Goal: Information Seeking & Learning: Learn about a topic

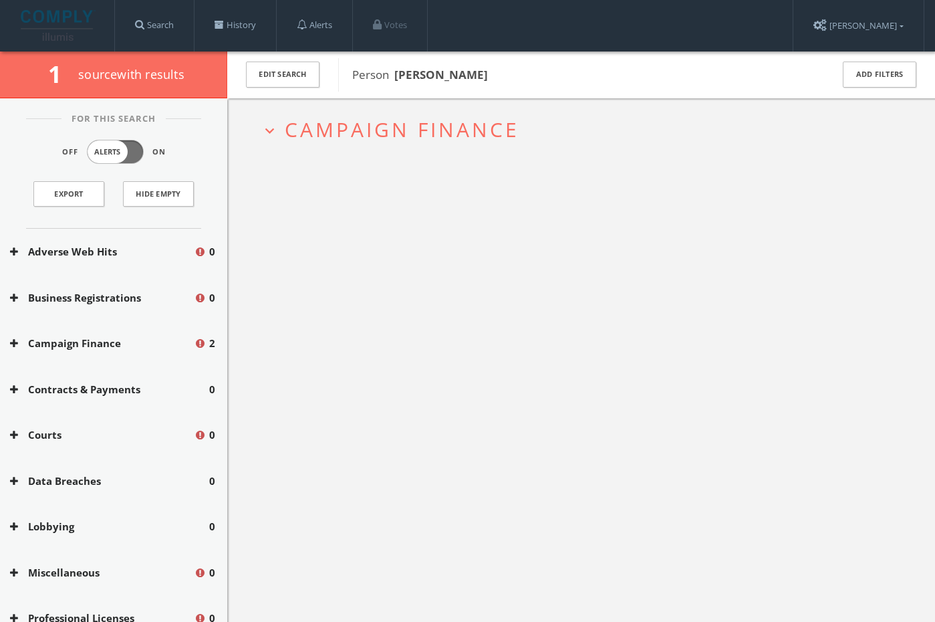
click at [410, 116] on span "Campaign Finance" at bounding box center [402, 129] width 235 height 27
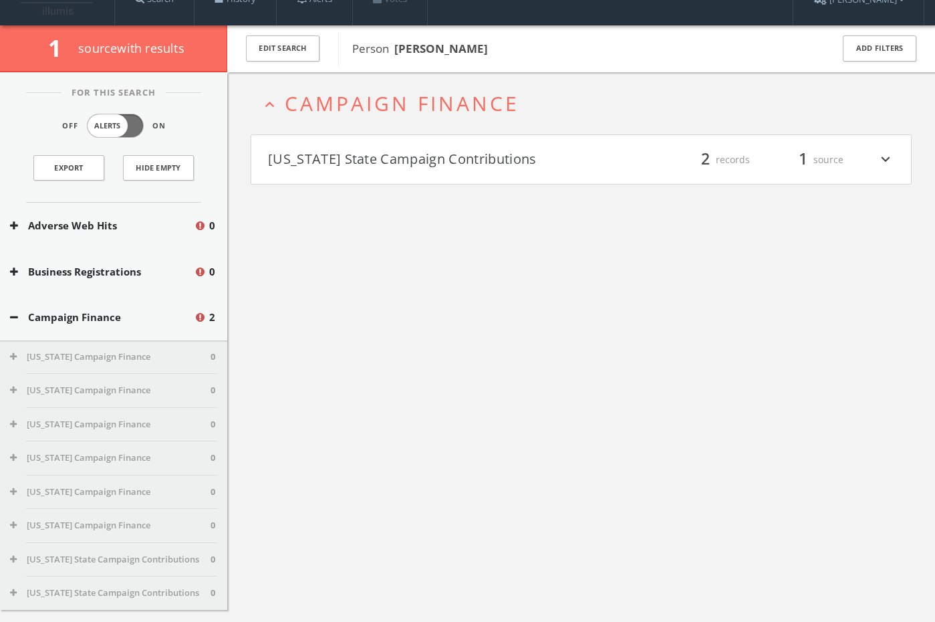
click at [407, 148] on h4 "Montana State Campaign Contributions filter_list 2 records 1 source expand_more" at bounding box center [581, 159] width 660 height 49
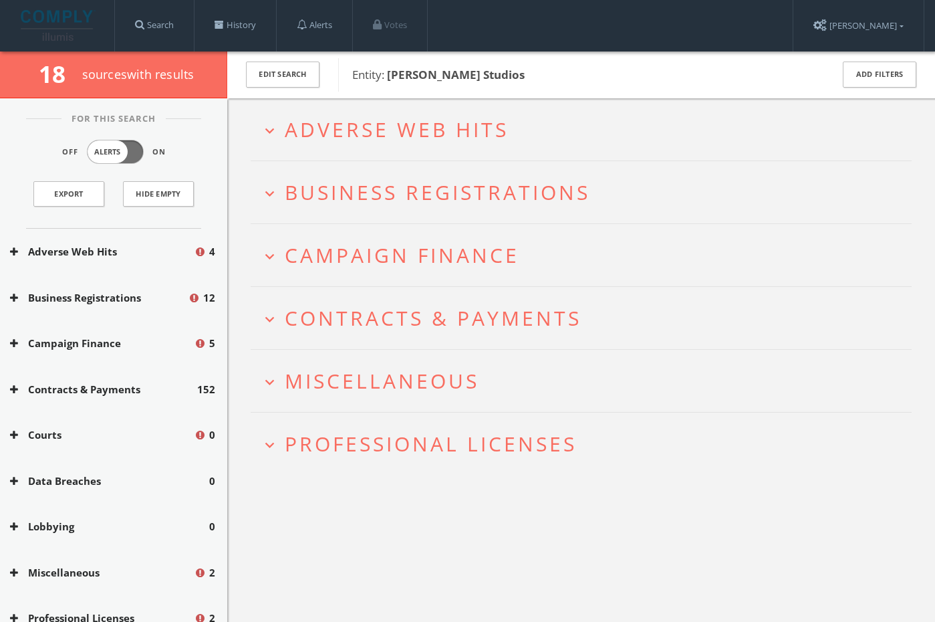
click at [449, 446] on span "Professional Licenses" at bounding box center [431, 443] width 292 height 27
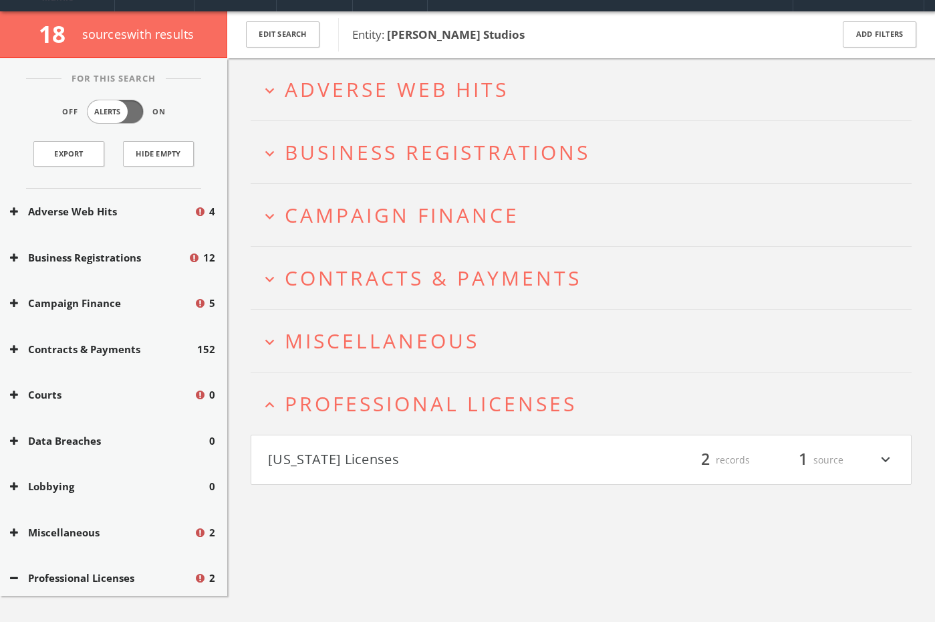
scroll to position [78, 0]
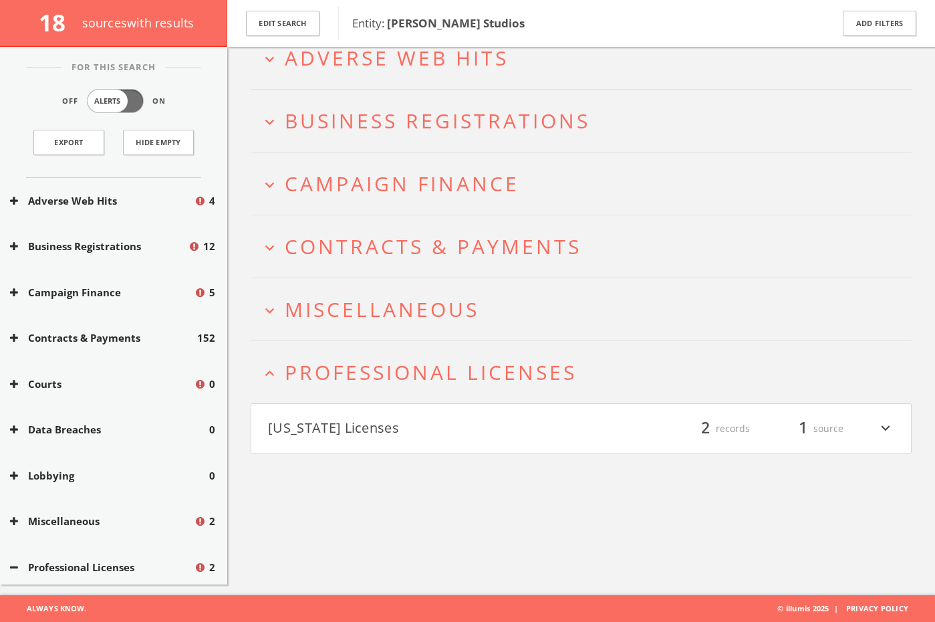
click at [382, 324] on h2 "expand_more Miscellaneous" at bounding box center [581, 309] width 661 height 62
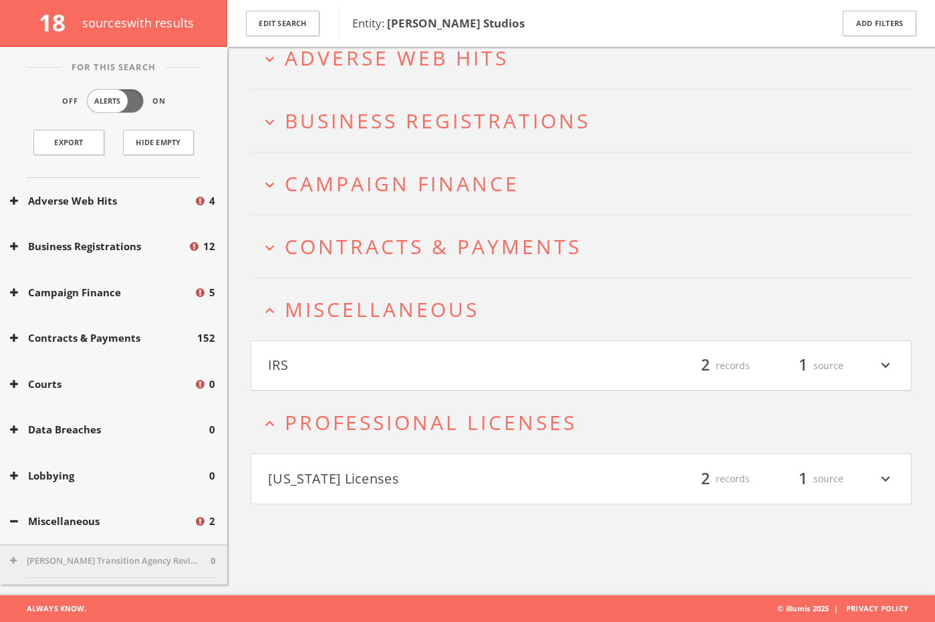
click at [382, 263] on h2 "expand_more Contracts & Payments" at bounding box center [581, 246] width 661 height 62
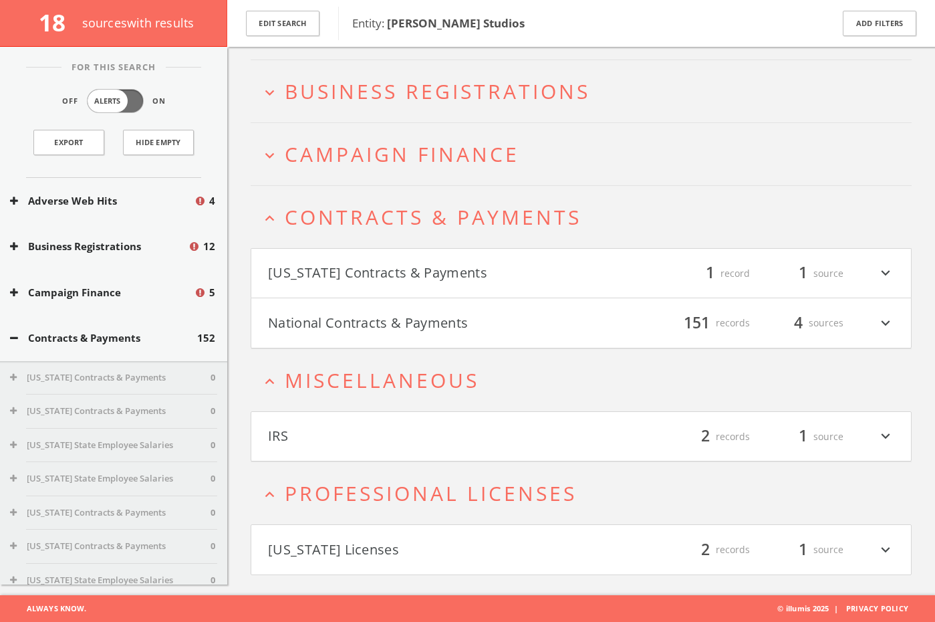
click at [393, 186] on h2 "expand_less Contracts & Payments" at bounding box center [581, 217] width 661 height 62
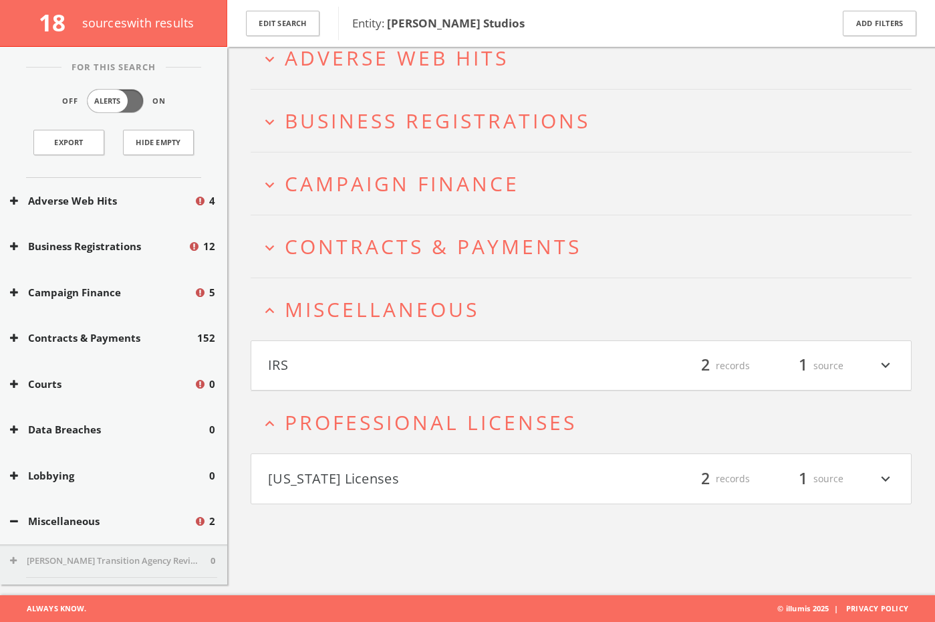
click at [394, 168] on h2 "expand_more Campaign Finance" at bounding box center [581, 183] width 661 height 62
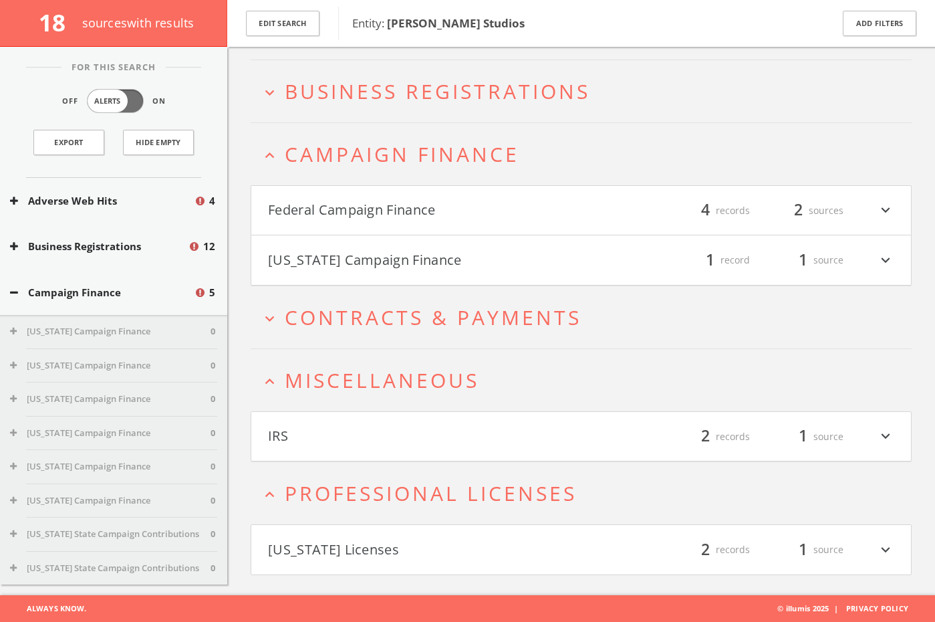
click at [414, 108] on h2 "expand_more Business Registrations" at bounding box center [581, 91] width 661 height 62
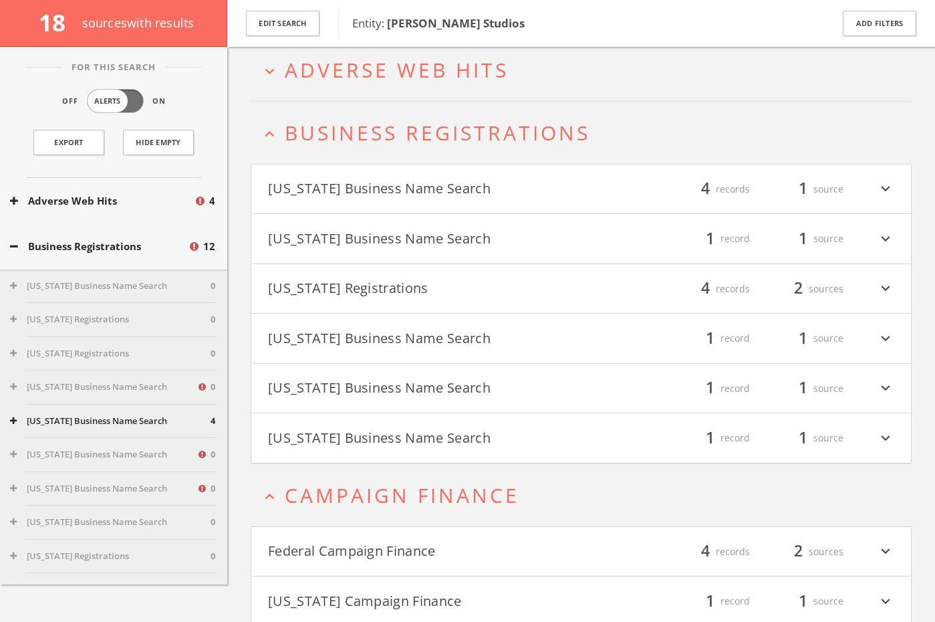
scroll to position [0, 0]
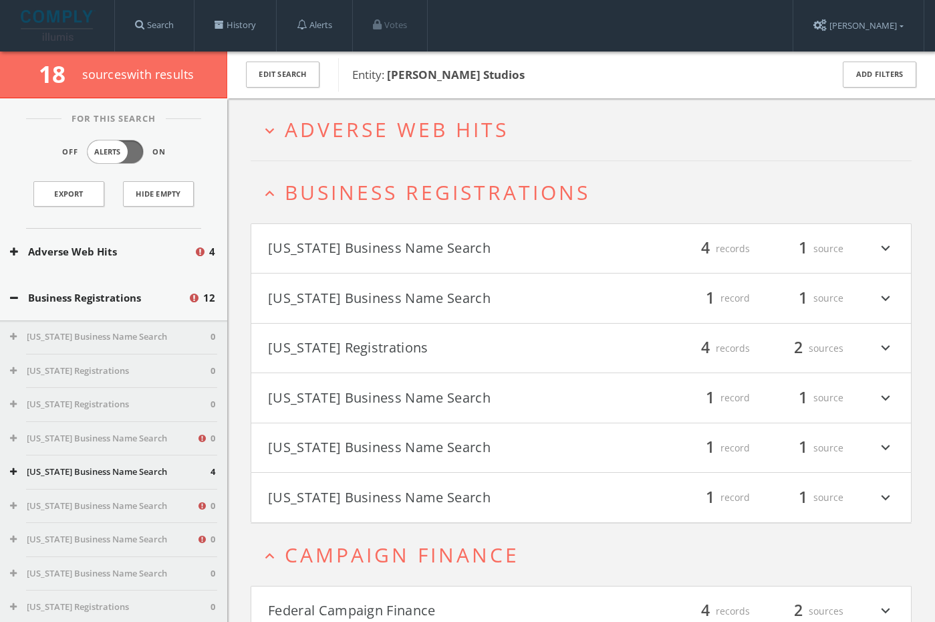
click at [401, 116] on span "Adverse Web Hits" at bounding box center [397, 129] width 224 height 27
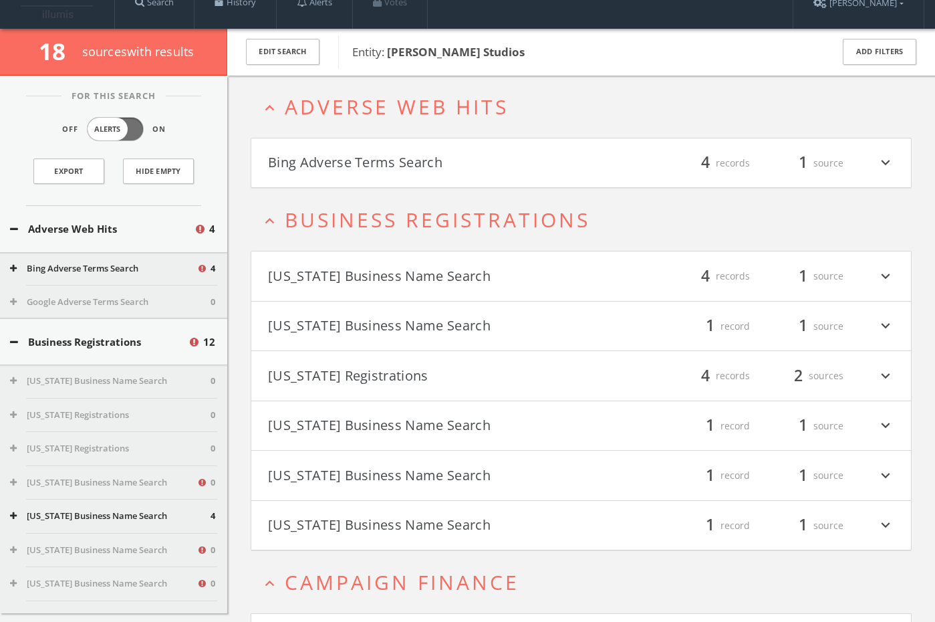
click at [405, 160] on button "Bing Adverse Terms Search" at bounding box center [424, 163] width 313 height 23
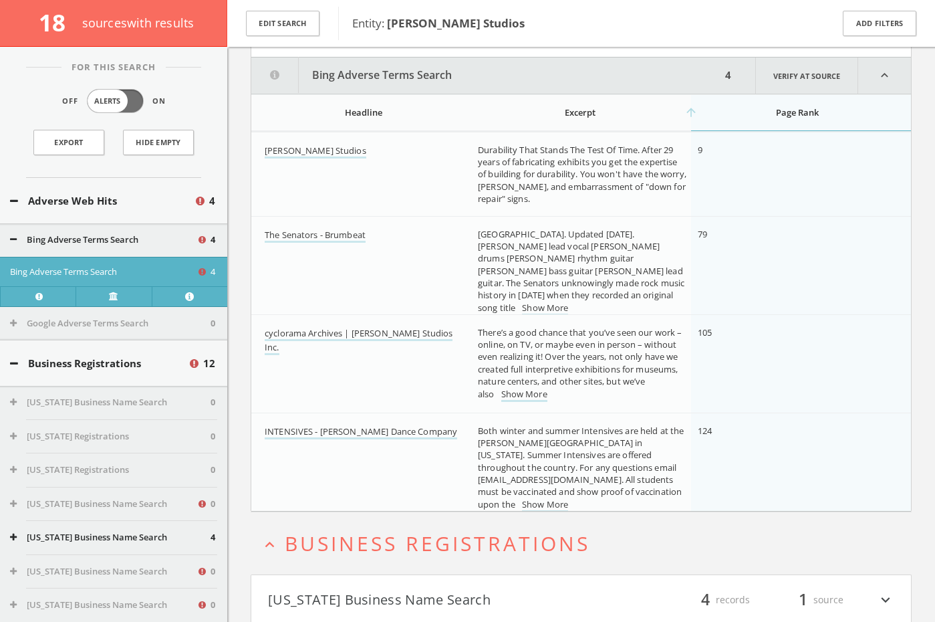
scroll to position [164, 0]
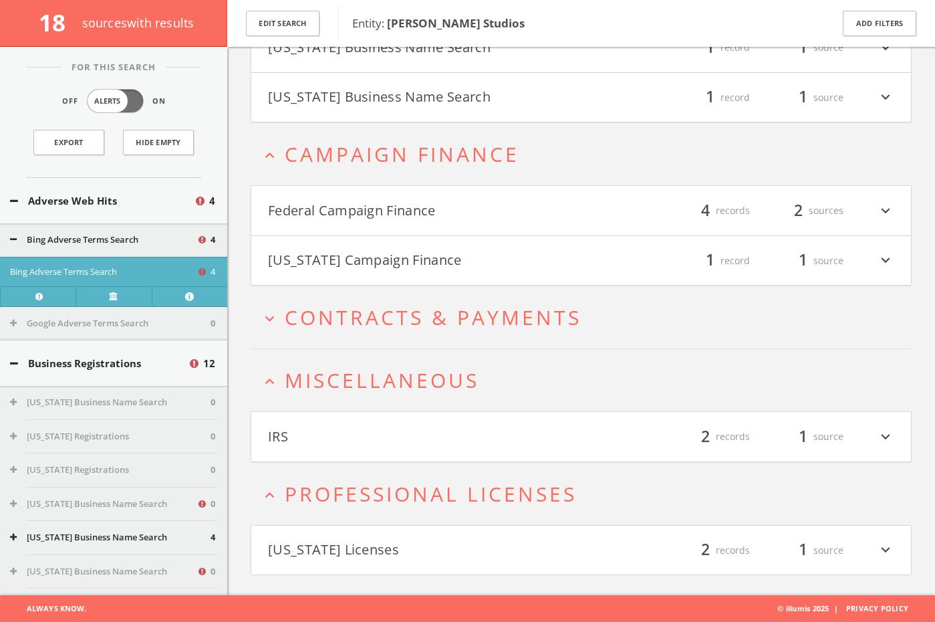
click at [436, 307] on span "Contracts & Payments" at bounding box center [433, 316] width 297 height 27
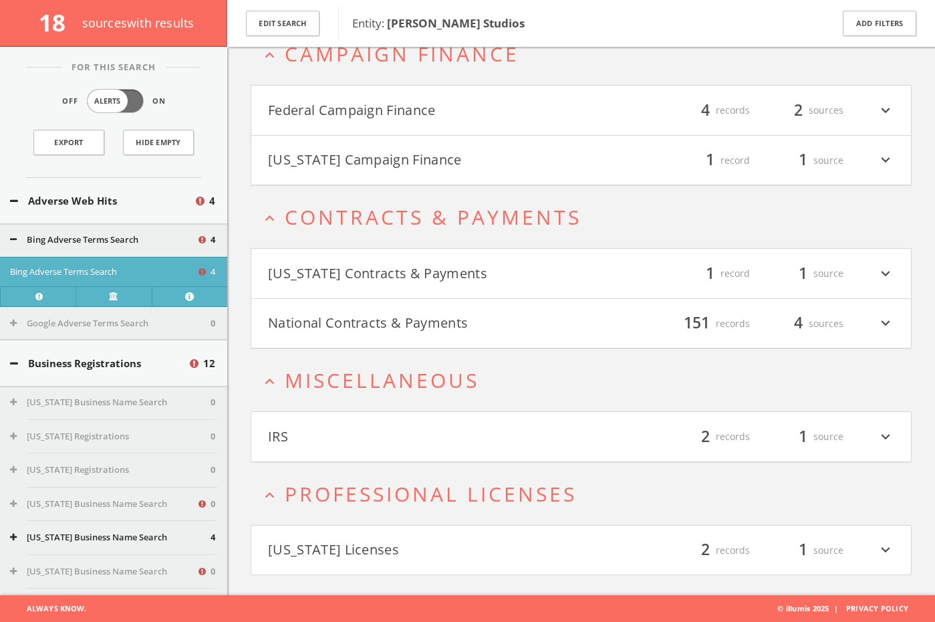
click at [432, 262] on button "[US_STATE] Contracts & Payments" at bounding box center [424, 273] width 313 height 23
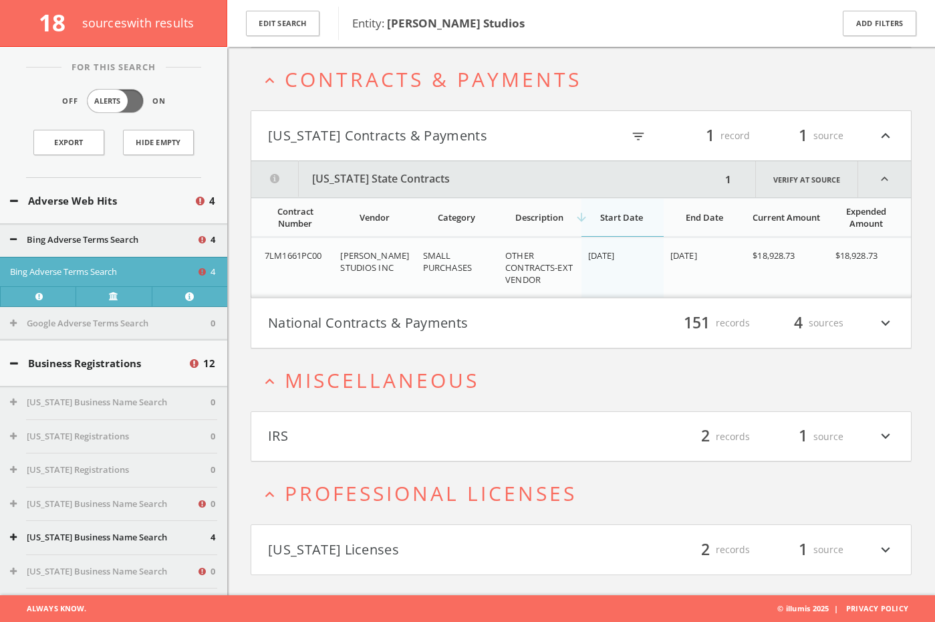
click at [401, 322] on button "National Contracts & Payments" at bounding box center [424, 322] width 313 height 23
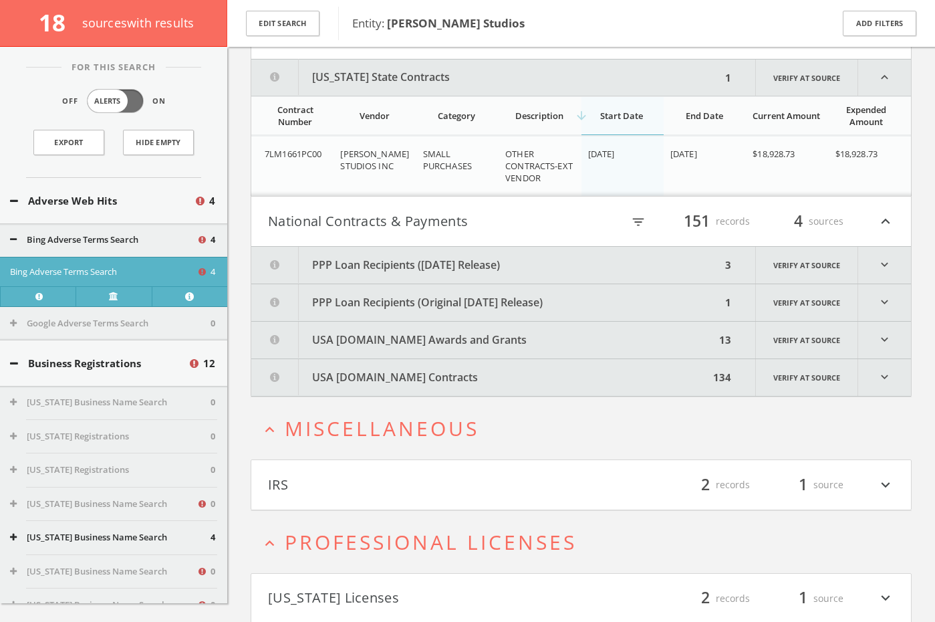
scroll to position [1299, 0]
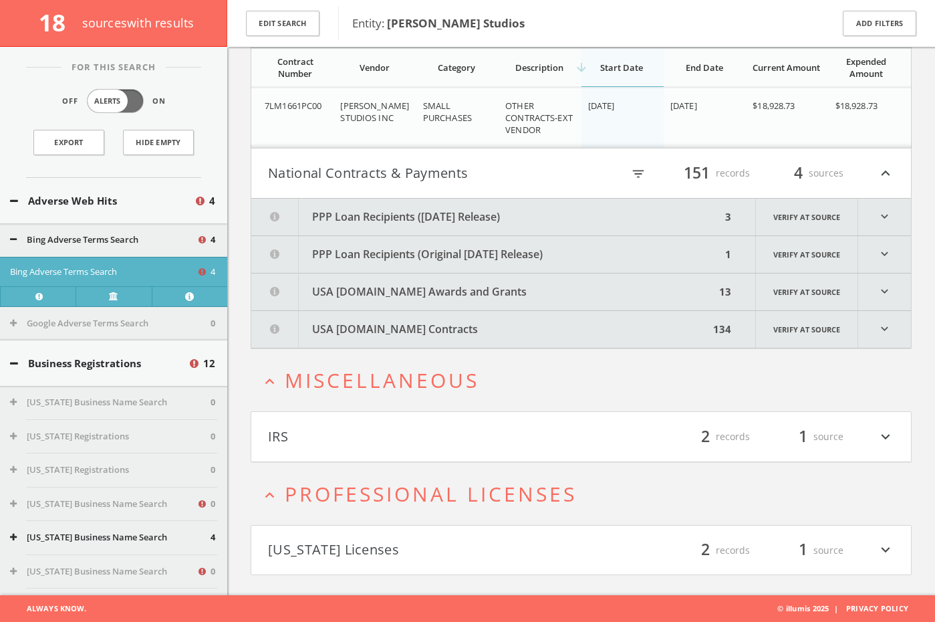
click at [400, 537] on h4 "[US_STATE] Licenses filter_list 2 records 1 source expand_more" at bounding box center [581, 549] width 660 height 49
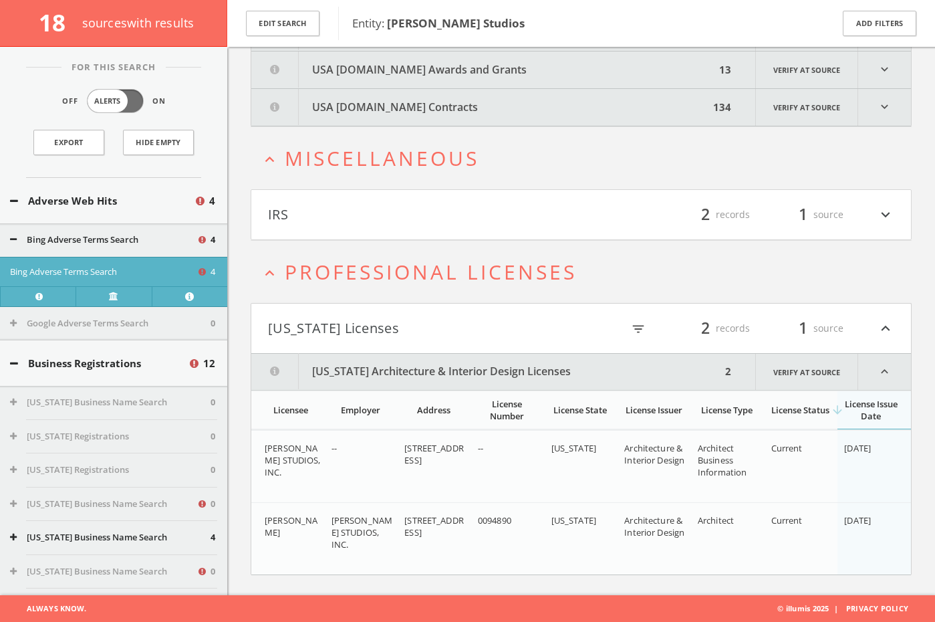
click at [361, 230] on h4 "IRS filter_list 2 records 1 source expand_more" at bounding box center [581, 214] width 660 height 49
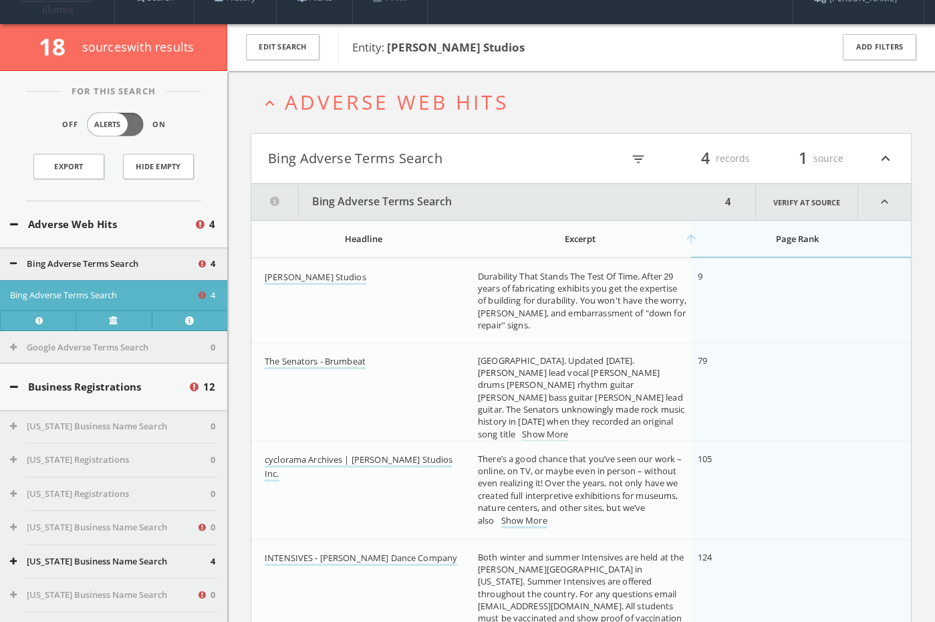
scroll to position [0, 0]
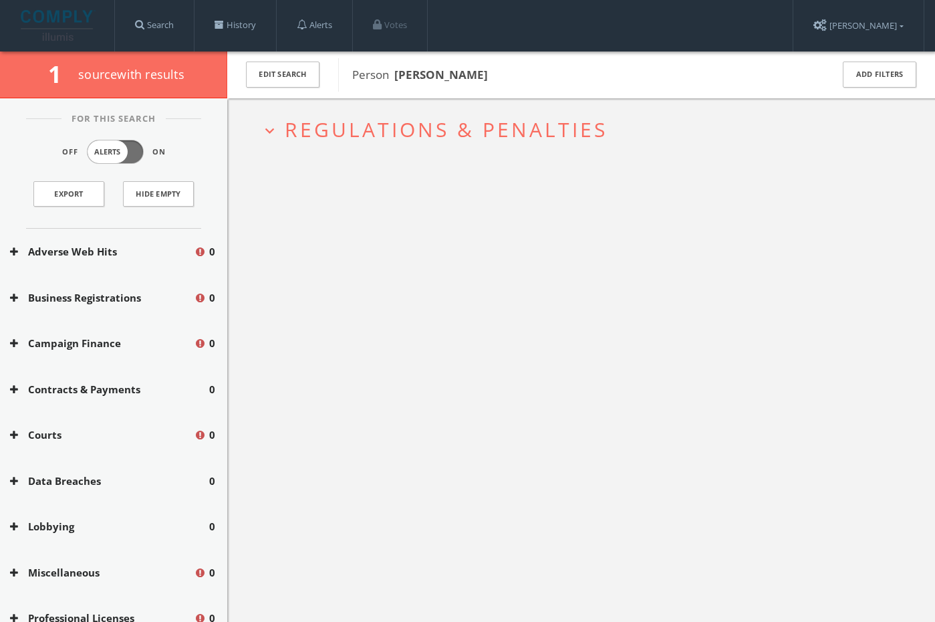
click at [516, 129] on span "Regulations & Penalties" at bounding box center [446, 129] width 323 height 27
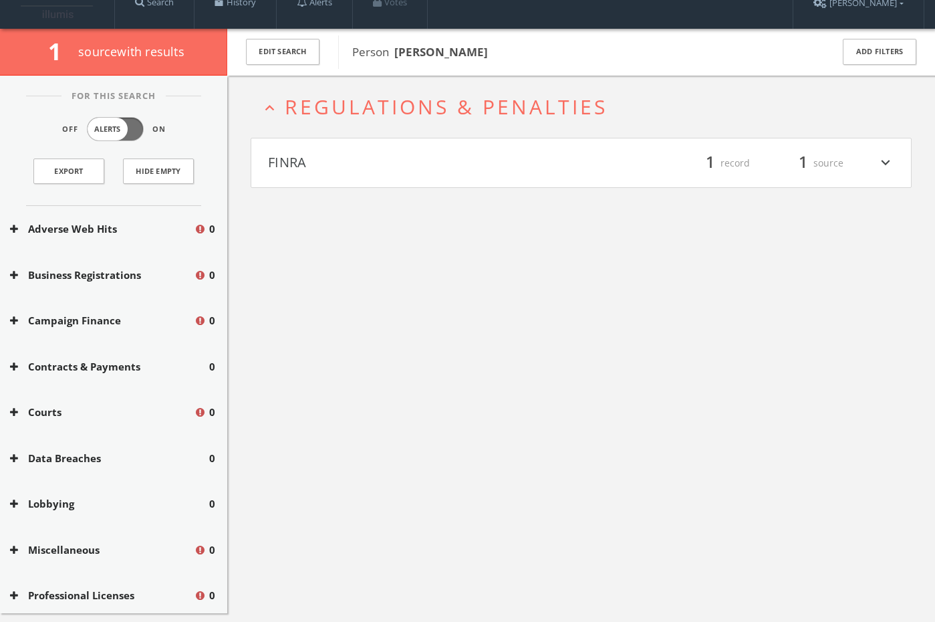
click at [466, 153] on h4 "FINRA filter_list 1 record 1 source expand_more" at bounding box center [581, 162] width 660 height 49
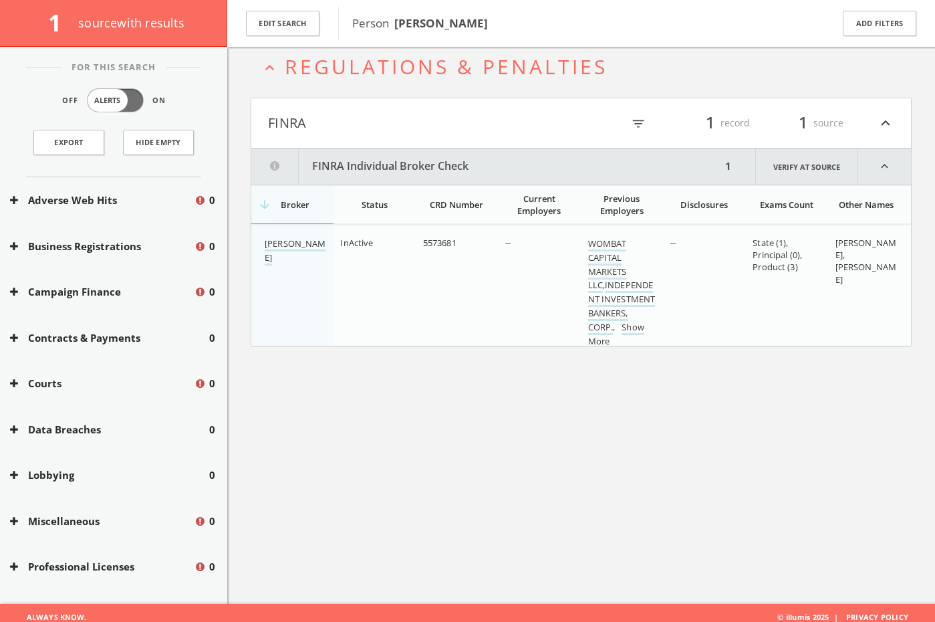
scroll to position [78, 0]
